Goal: Information Seeking & Learning: Understand process/instructions

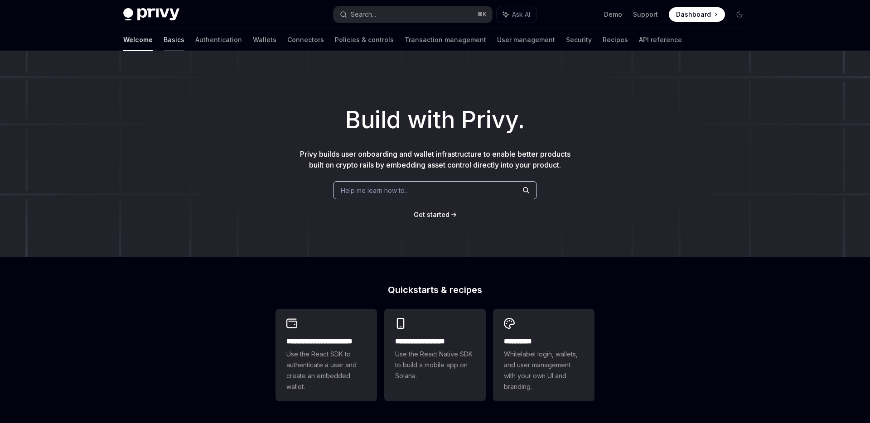
click at [164, 37] on link "Basics" at bounding box center [174, 40] width 21 height 22
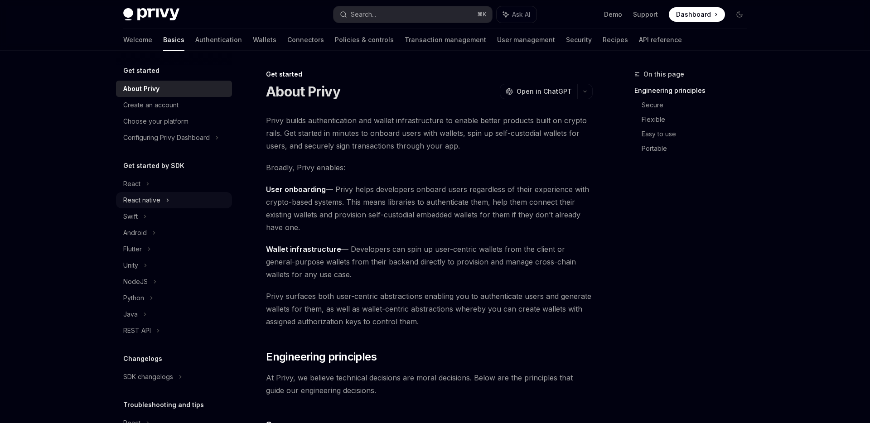
click at [168, 202] on icon at bounding box center [168, 200] width 4 height 11
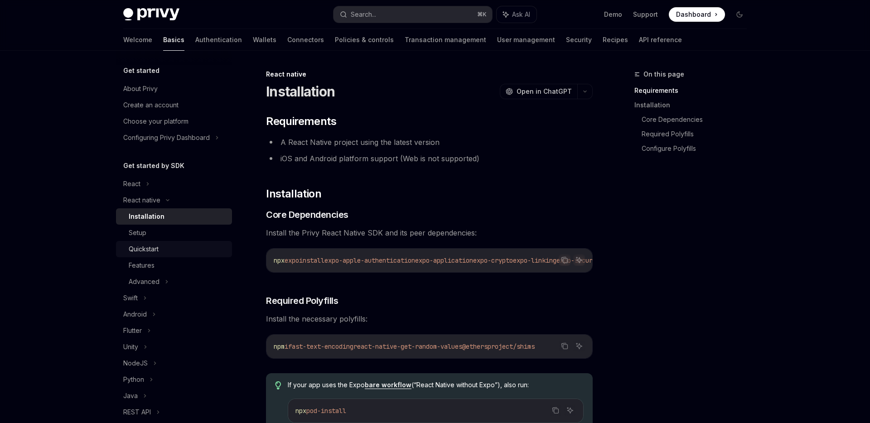
click at [164, 245] on div "Quickstart" at bounding box center [178, 249] width 98 height 11
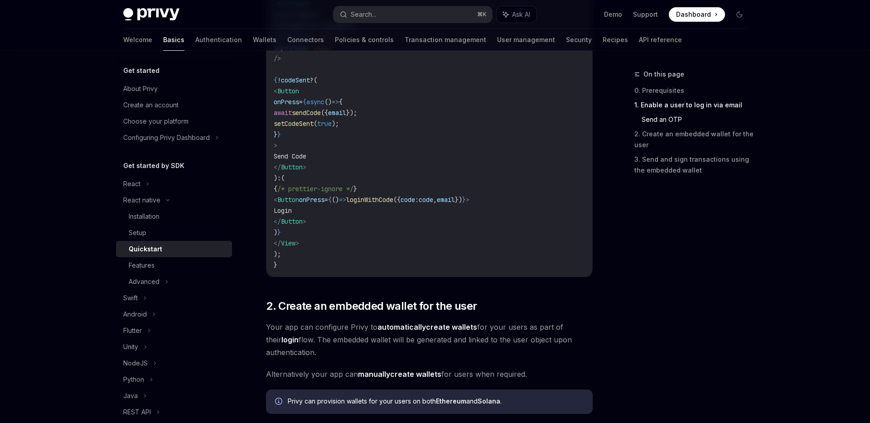
scroll to position [643, 0]
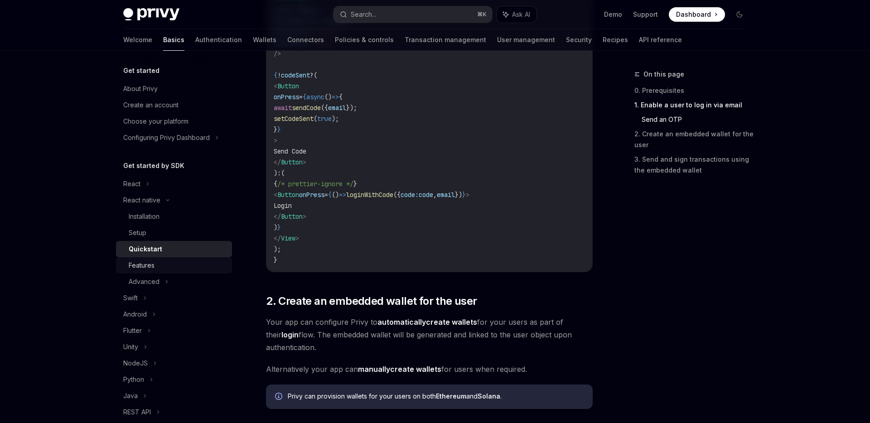
click at [130, 262] on div "Features" at bounding box center [142, 265] width 26 height 11
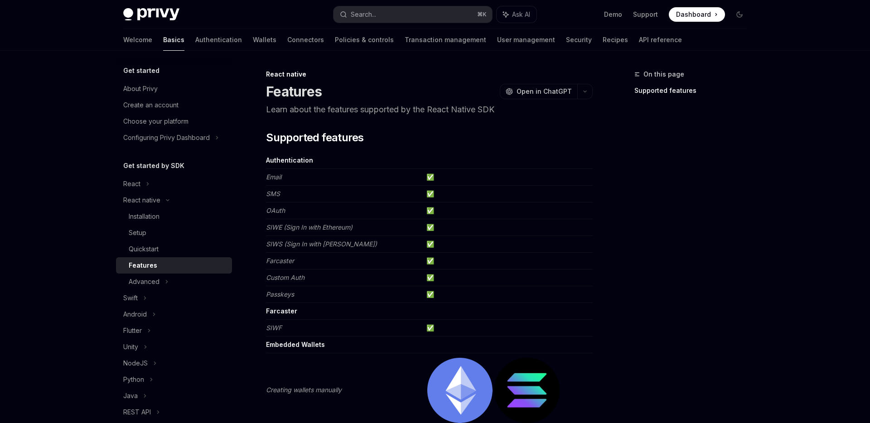
type textarea "*"
click at [362, 12] on div "Search..." at bounding box center [363, 14] width 25 height 11
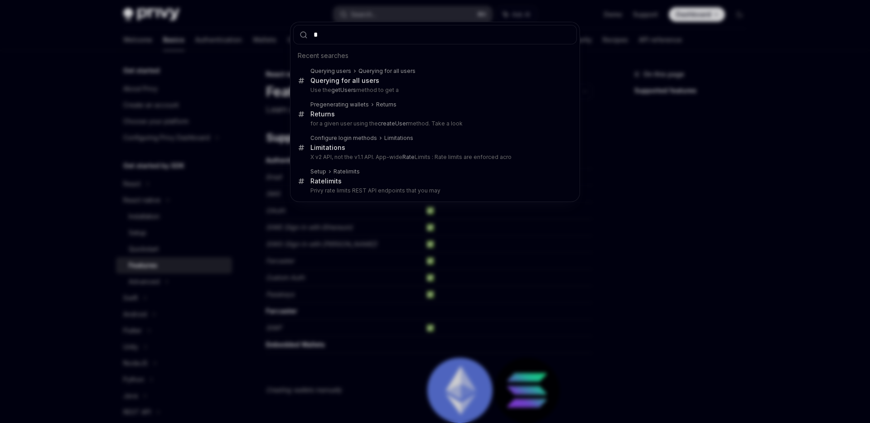
type input "**"
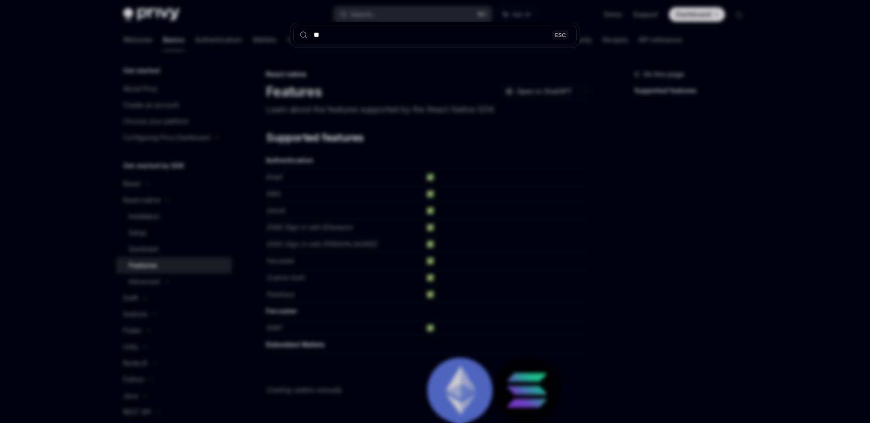
type textarea "*"
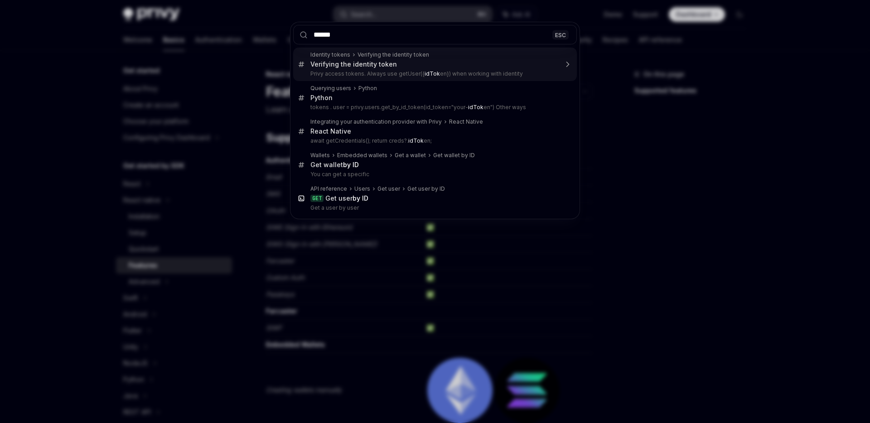
type input "*******"
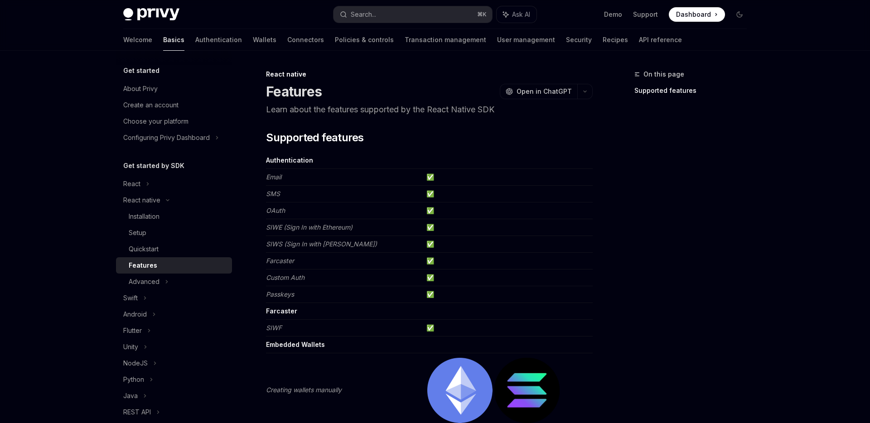
type textarea "*"
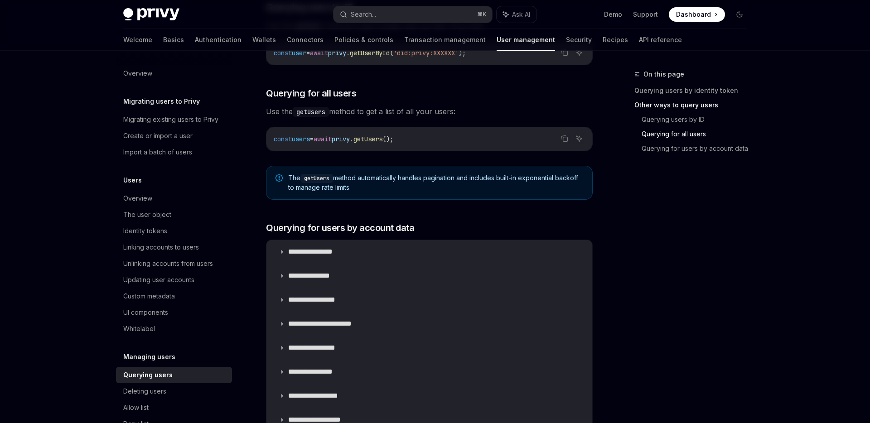
scroll to position [439, 0]
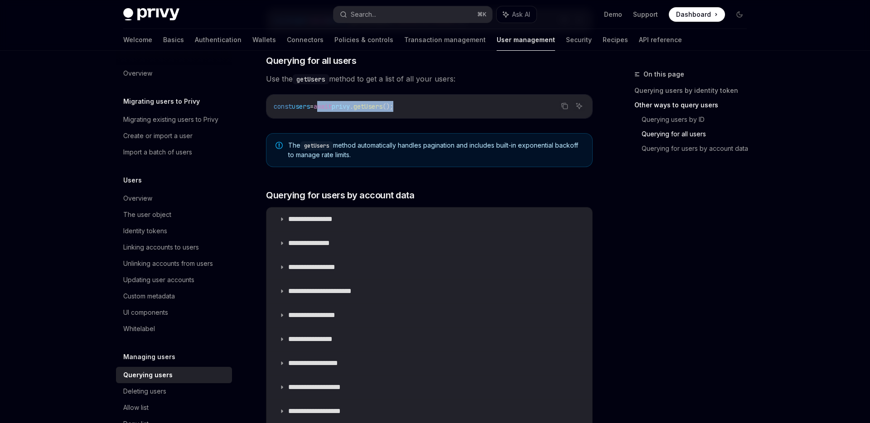
drag, startPoint x: 427, startPoint y: 107, endPoint x: 328, endPoint y: 107, distance: 98.4
click at [328, 107] on code "const users = await privy . getUsers ();" at bounding box center [429, 106] width 311 height 11
copy span "await privy . getUsers ();"
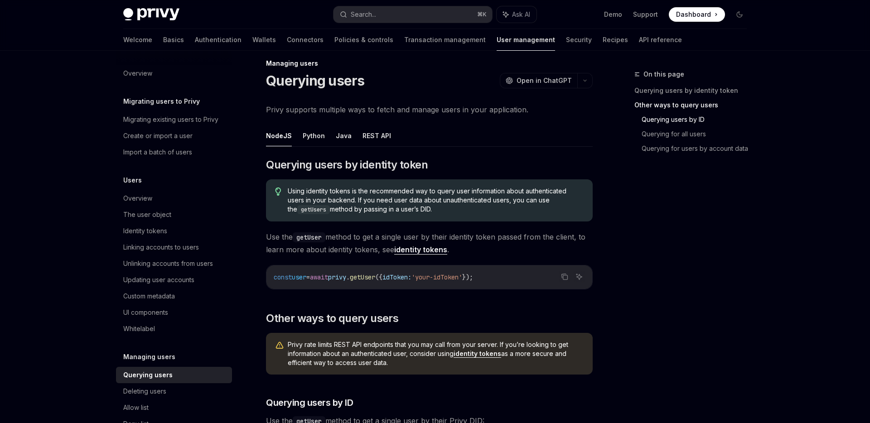
scroll to position [0, 0]
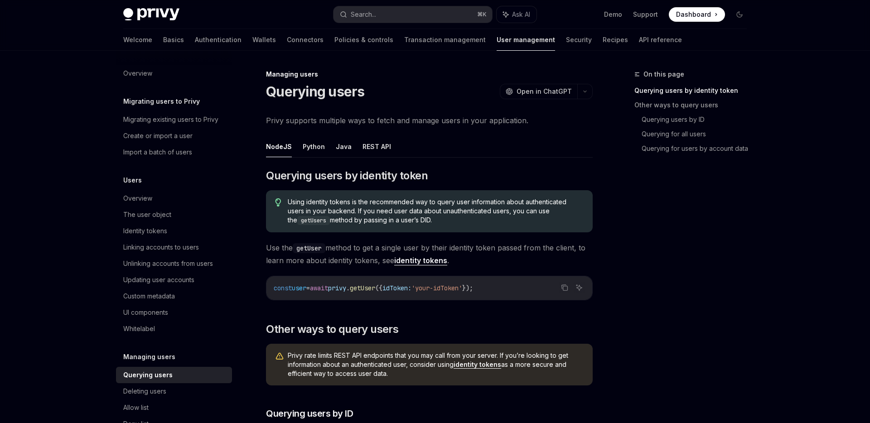
click at [537, 120] on span "Privy supports multiple ways to fetch and manage users in your application." at bounding box center [429, 120] width 327 height 13
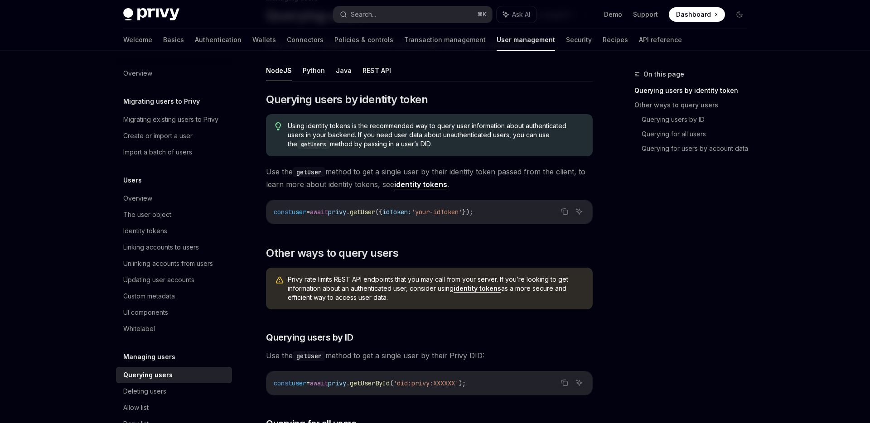
type textarea "*"
